Goal: Information Seeking & Learning: Learn about a topic

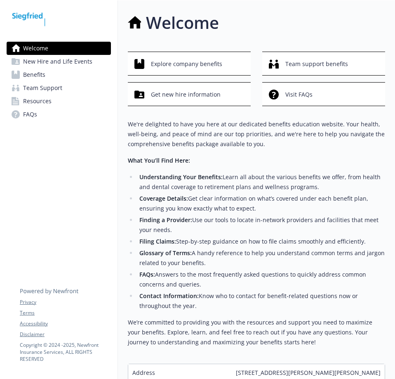
click at [201, 49] on div "Welcome Explore company benefits Team support benefits Get new hire information…" at bounding box center [256, 195] width 257 height 371
click at [202, 63] on span "Explore company benefits" at bounding box center [186, 64] width 71 height 16
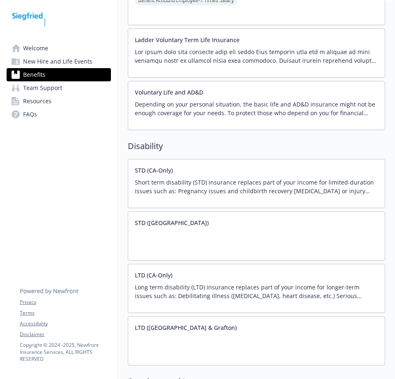
scroll to position [743, 0]
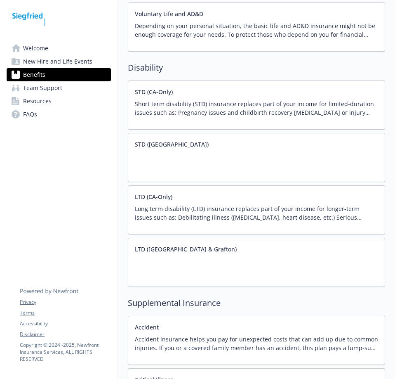
click at [215, 160] on div "STD ([GEOGRAPHIC_DATA])" at bounding box center [256, 157] width 257 height 49
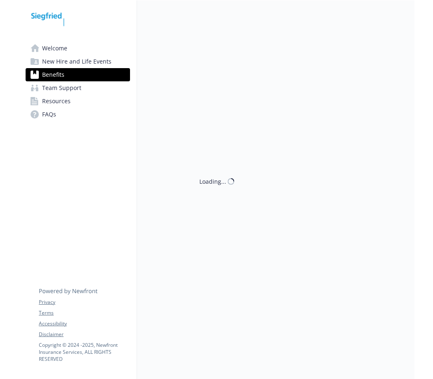
scroll to position [743, 0]
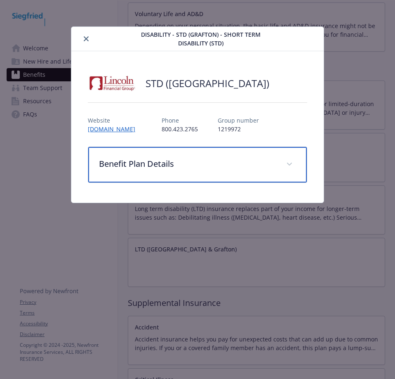
click at [217, 173] on div "Benefit Plan Details" at bounding box center [197, 164] width 218 height 35
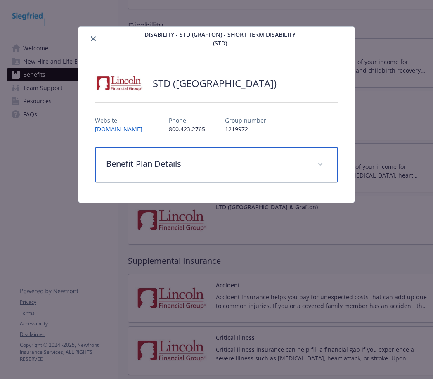
click at [202, 171] on div "Benefit Plan Details" at bounding box center [216, 164] width 242 height 35
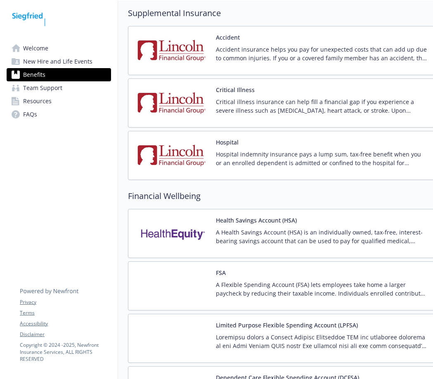
scroll to position [1031, 0]
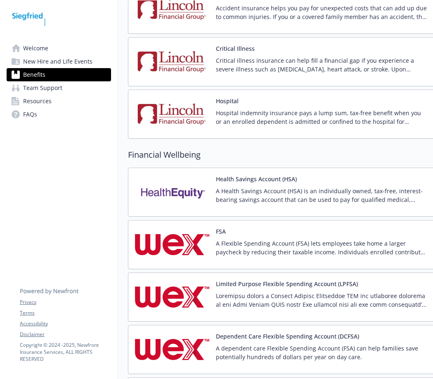
click at [287, 131] on div "Hospital indemnity insurance pays a lump sum, tax-free benefit when you or an e…" at bounding box center [321, 120] width 211 height 23
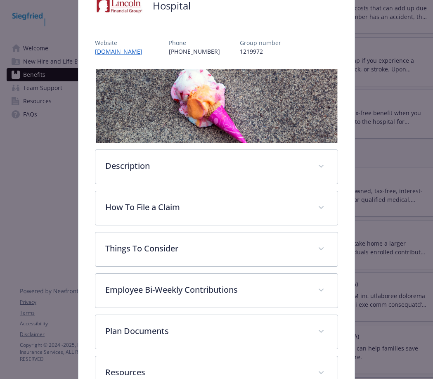
scroll to position [135, 0]
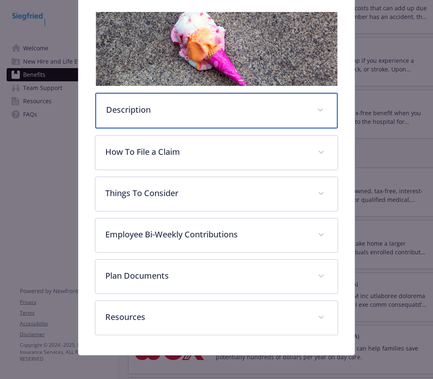
click at [235, 116] on div "Description" at bounding box center [216, 110] width 242 height 35
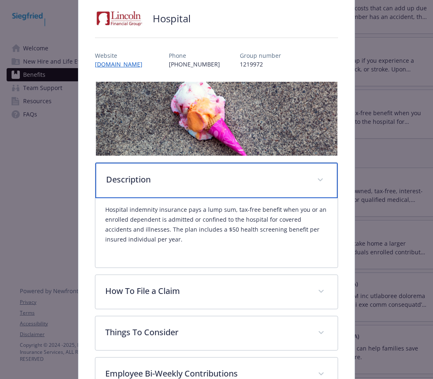
scroll to position [11, 0]
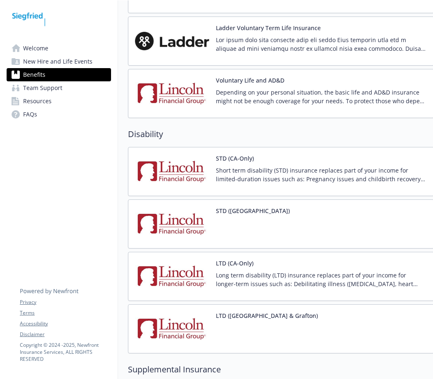
scroll to position [660, 0]
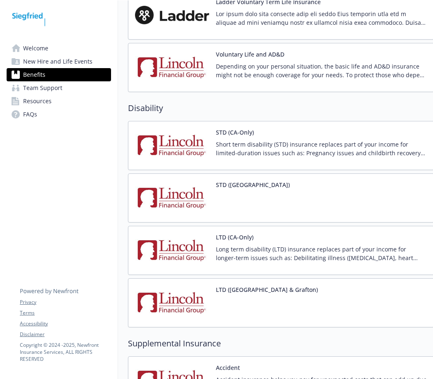
click at [238, 202] on div at bounding box center [253, 203] width 74 height 23
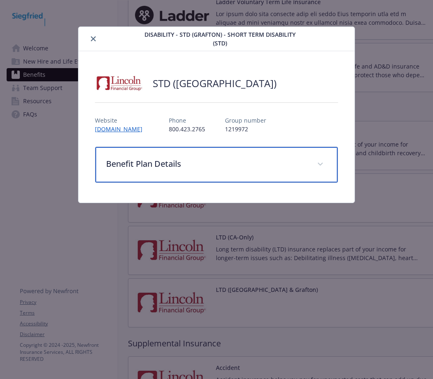
click at [220, 174] on div "Benefit Plan Details" at bounding box center [216, 164] width 242 height 35
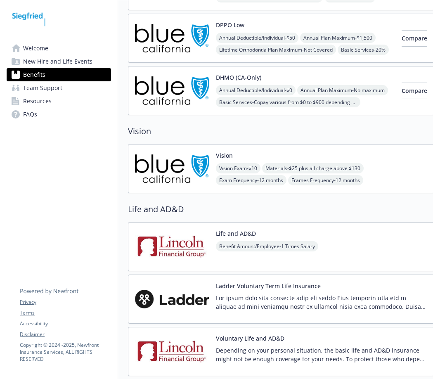
scroll to position [371, 0]
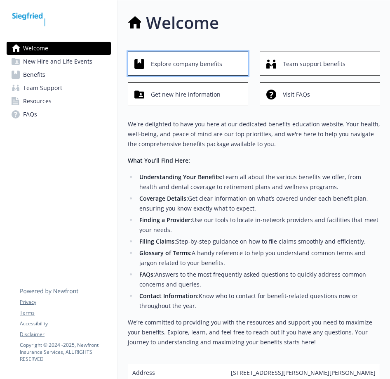
click at [191, 66] on span "Explore company benefits" at bounding box center [186, 64] width 71 height 16
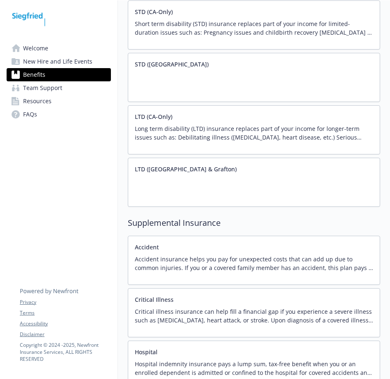
scroll to position [832, 0]
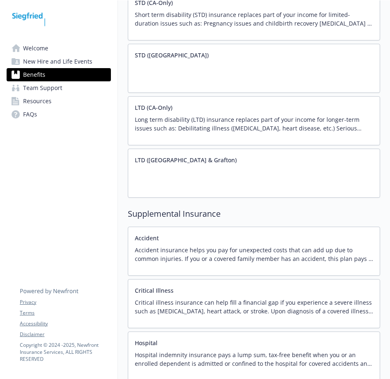
click at [242, 67] on div "STD ([GEOGRAPHIC_DATA])" at bounding box center [254, 68] width 253 height 49
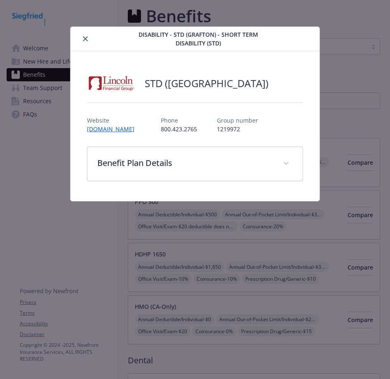
scroll to position [832, 0]
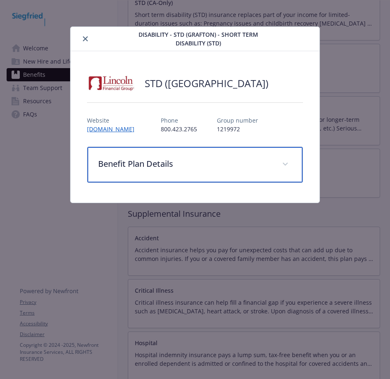
click at [252, 171] on div "Benefit Plan Details" at bounding box center [194, 164] width 215 height 35
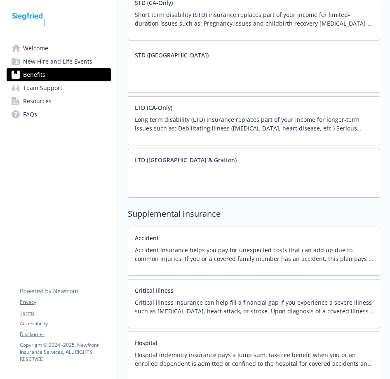
click at [212, 179] on div "LTD ([GEOGRAPHIC_DATA] & Grafton)" at bounding box center [254, 173] width 253 height 49
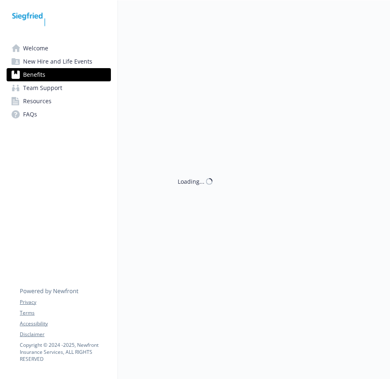
scroll to position [832, 0]
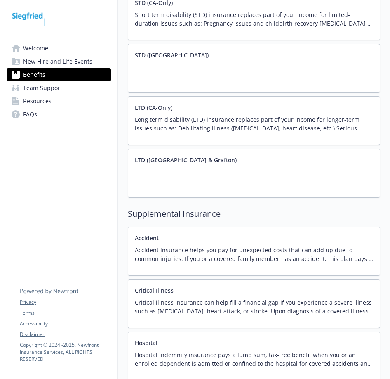
click at [183, 64] on div "STD ([GEOGRAPHIC_DATA])" at bounding box center [254, 68] width 253 height 49
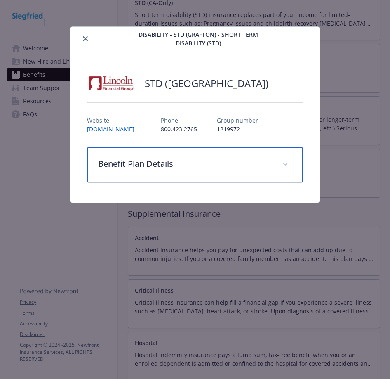
click at [207, 156] on div "Benefit Plan Details" at bounding box center [194, 164] width 215 height 35
